Goal: Information Seeking & Learning: Learn about a topic

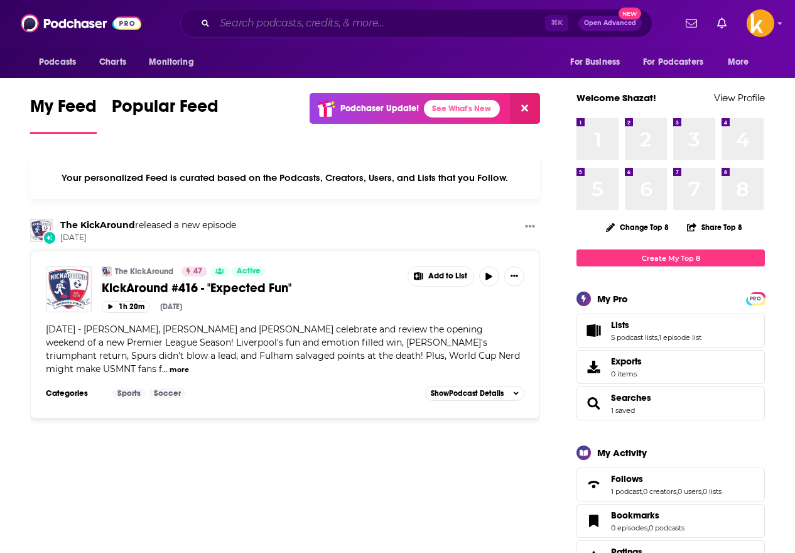
click at [257, 23] on input "Search podcasts, credits, & more..." at bounding box center [380, 23] width 330 height 20
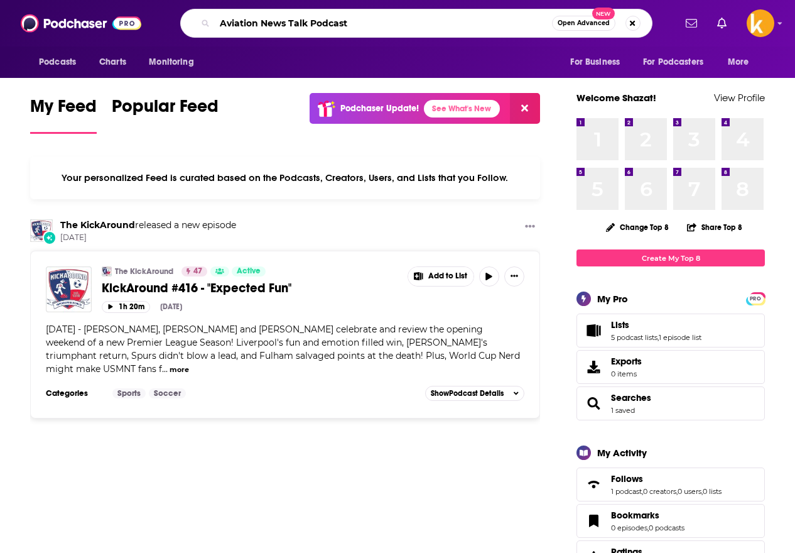
type input "Aviation News Talk Podcast"
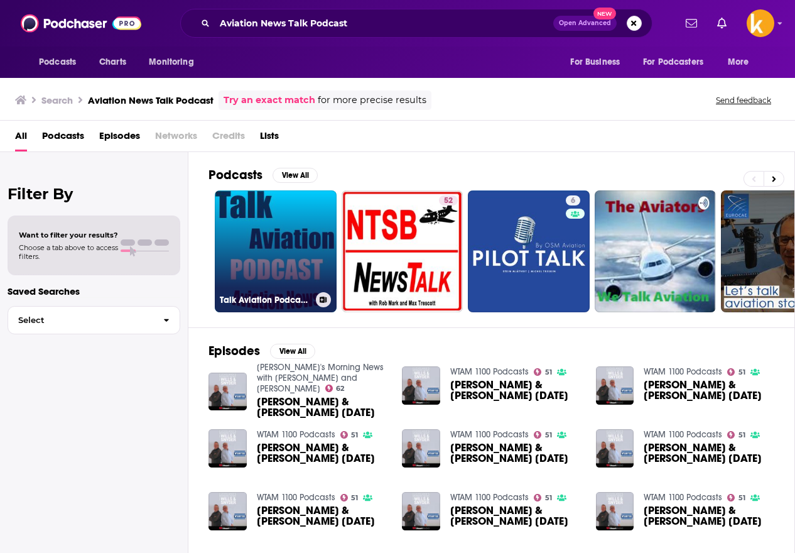
click at [257, 242] on link "Talk Aviation Podcast - Aviation News" at bounding box center [276, 251] width 122 height 122
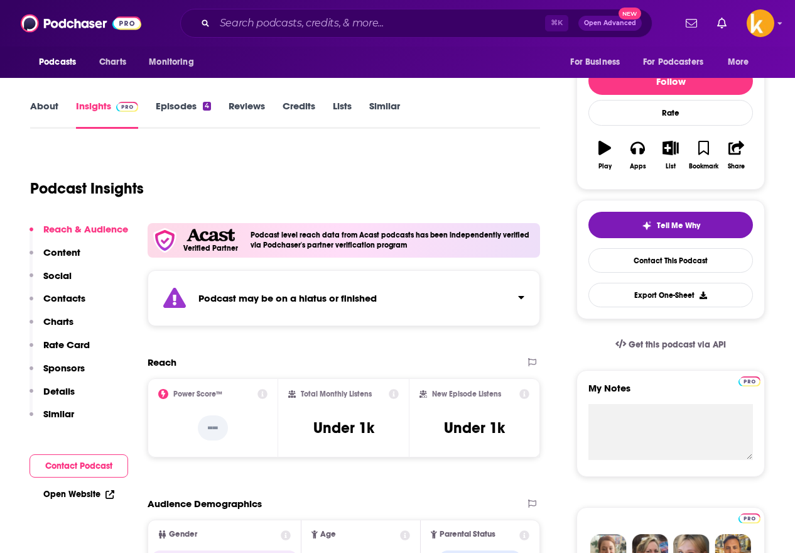
scroll to position [139, 0]
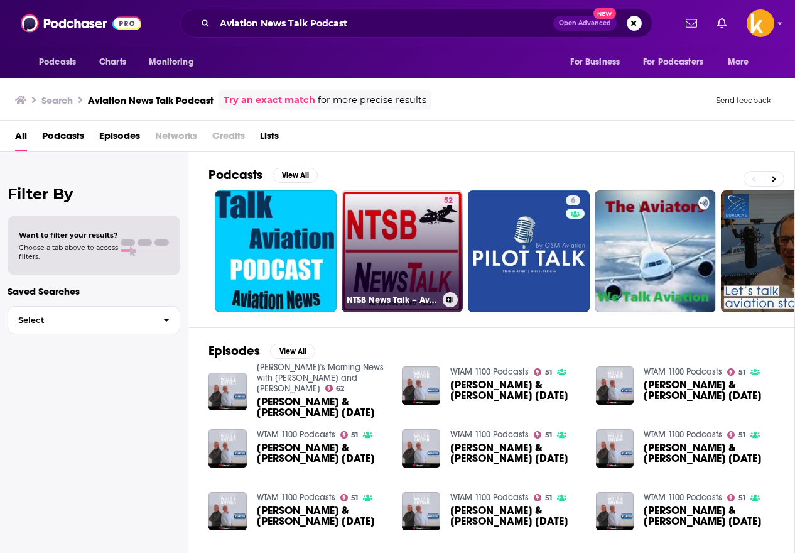
click at [414, 217] on link "52 NTSB News Talk – Aviation Accidents, Safety Investigations & Pilot Lessons" at bounding box center [403, 251] width 122 height 122
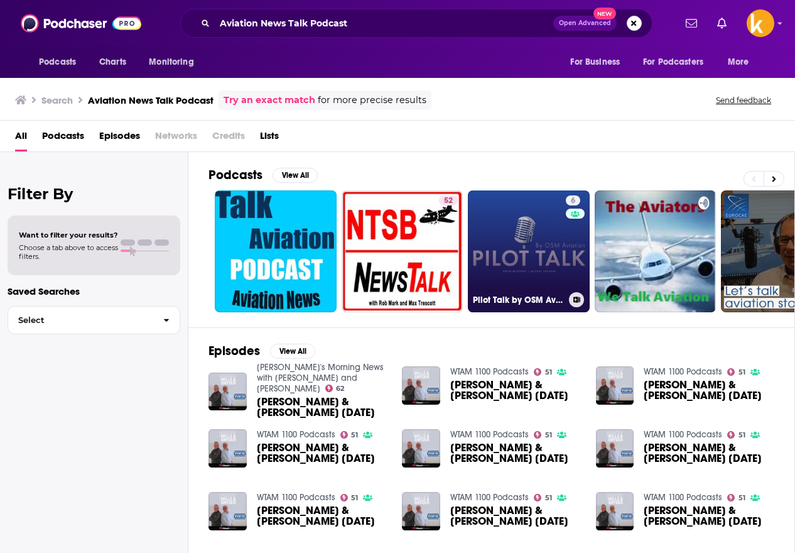
click at [506, 244] on link "6 Pilot Talk by OSM Aviation" at bounding box center [529, 251] width 122 height 122
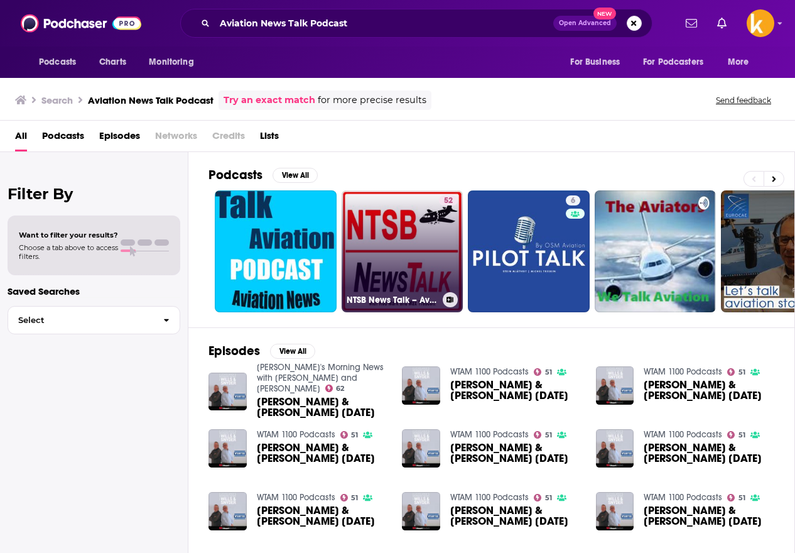
click at [391, 261] on link "52 NTSB News Talk – Aviation Accidents, Safety Investigations & Pilot Lessons" at bounding box center [403, 251] width 122 height 122
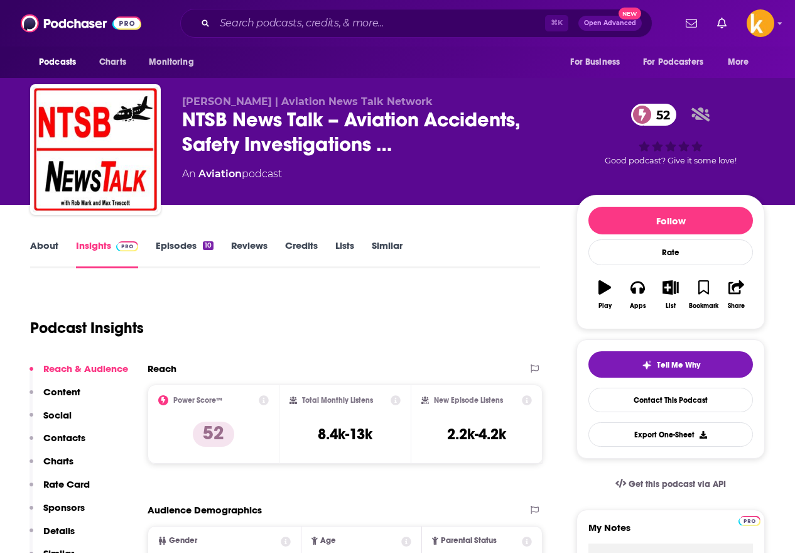
click at [327, 106] on span "[PERSON_NAME] | Aviation News Talk Network" at bounding box center [307, 101] width 251 height 12
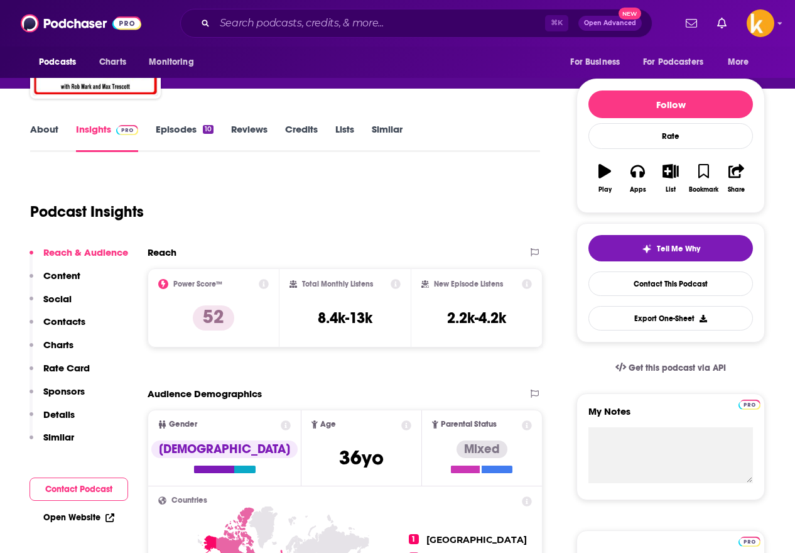
scroll to position [118, 0]
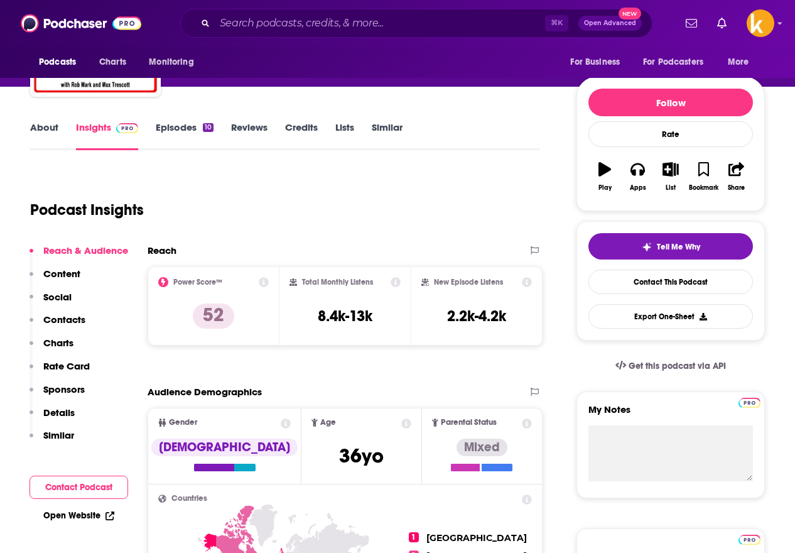
click at [48, 321] on p "Contacts" at bounding box center [64, 319] width 42 height 12
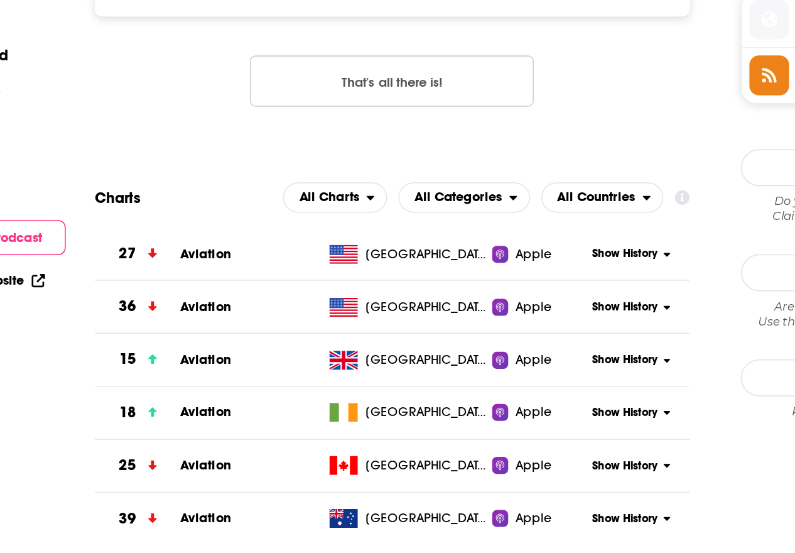
scroll to position [902, 0]
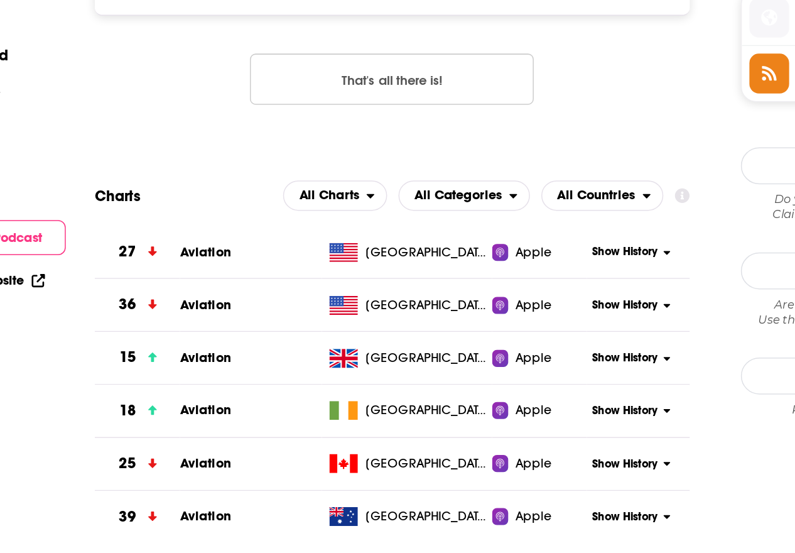
click at [213, 357] on span "Aviation" at bounding box center [221, 352] width 34 height 11
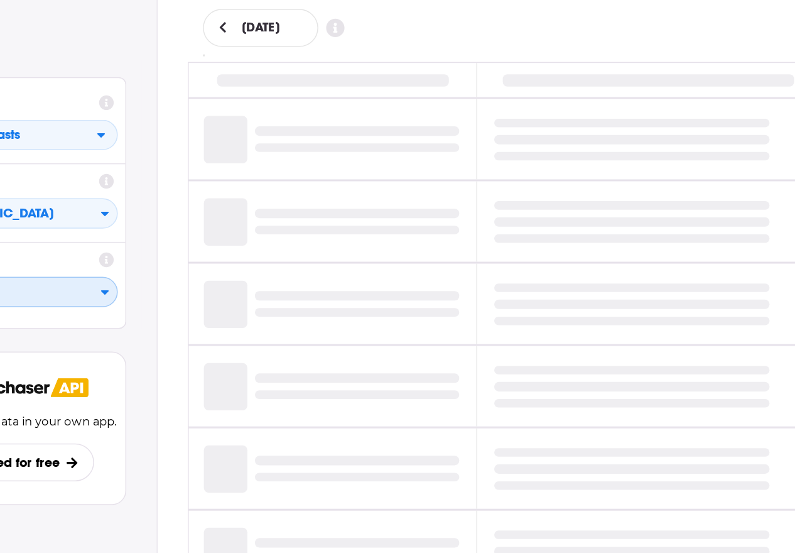
click at [155, 337] on button "Leisure" at bounding box center [93, 345] width 139 height 20
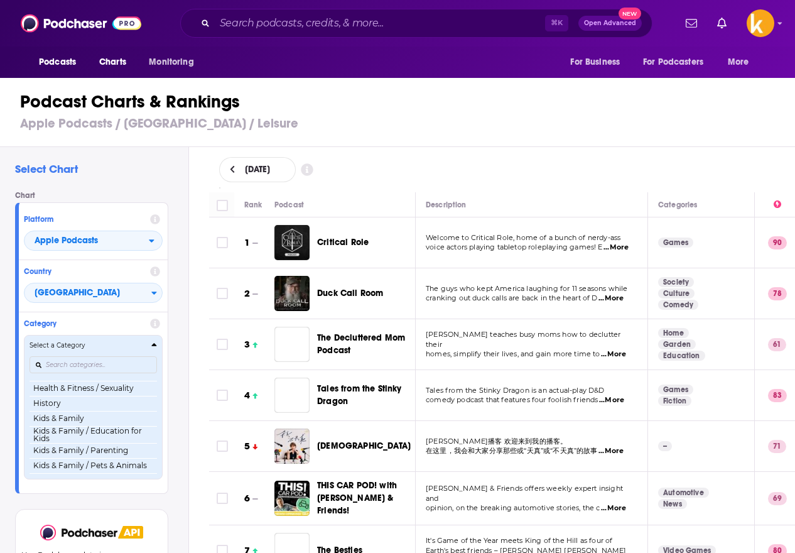
scroll to position [560, 0]
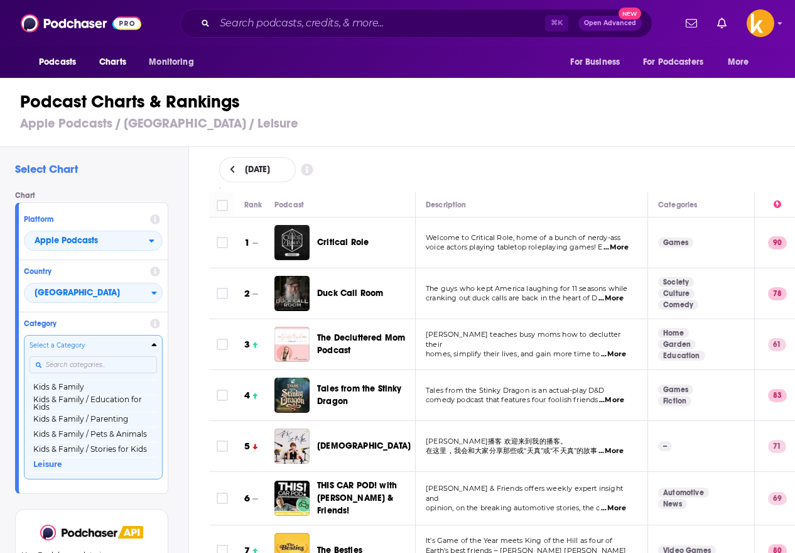
click at [97, 360] on input "Categories" at bounding box center [94, 364] width 128 height 17
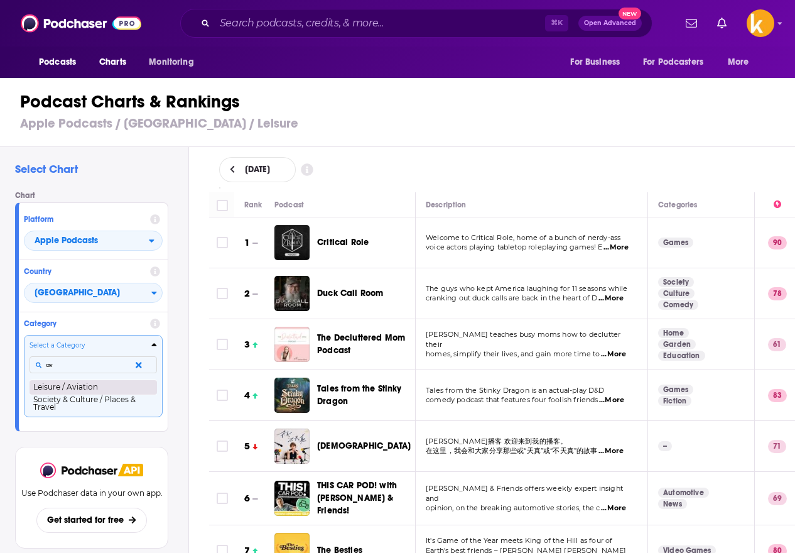
type input "av"
click at [84, 382] on button "Leisure / Aviation" at bounding box center [94, 386] width 128 height 15
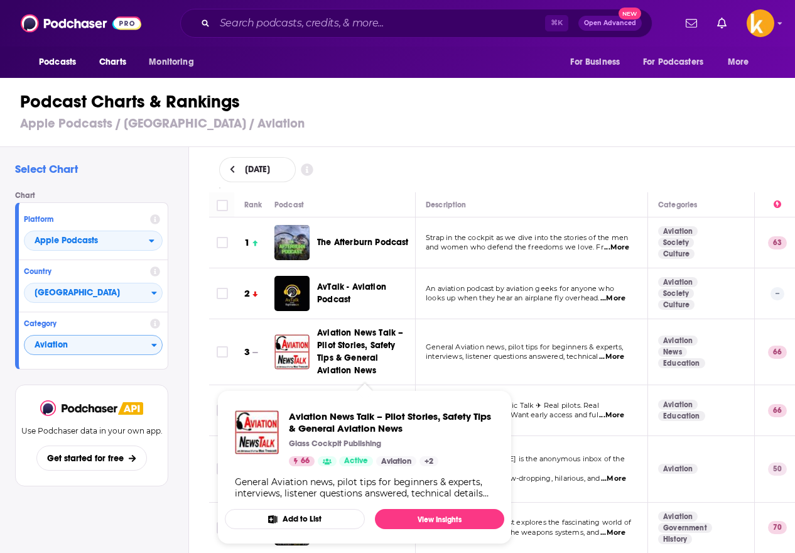
click at [333, 340] on span "Aviation News Talk – Pilot Stories, Safety Tips & General Aviation News" at bounding box center [360, 351] width 86 height 48
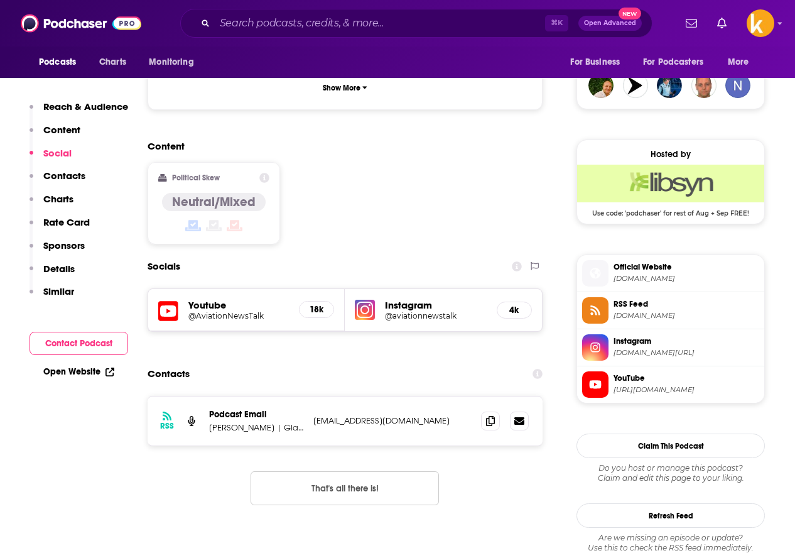
scroll to position [927, 0]
click at [493, 415] on icon at bounding box center [490, 420] width 9 height 10
